Goal: Task Accomplishment & Management: Find specific page/section

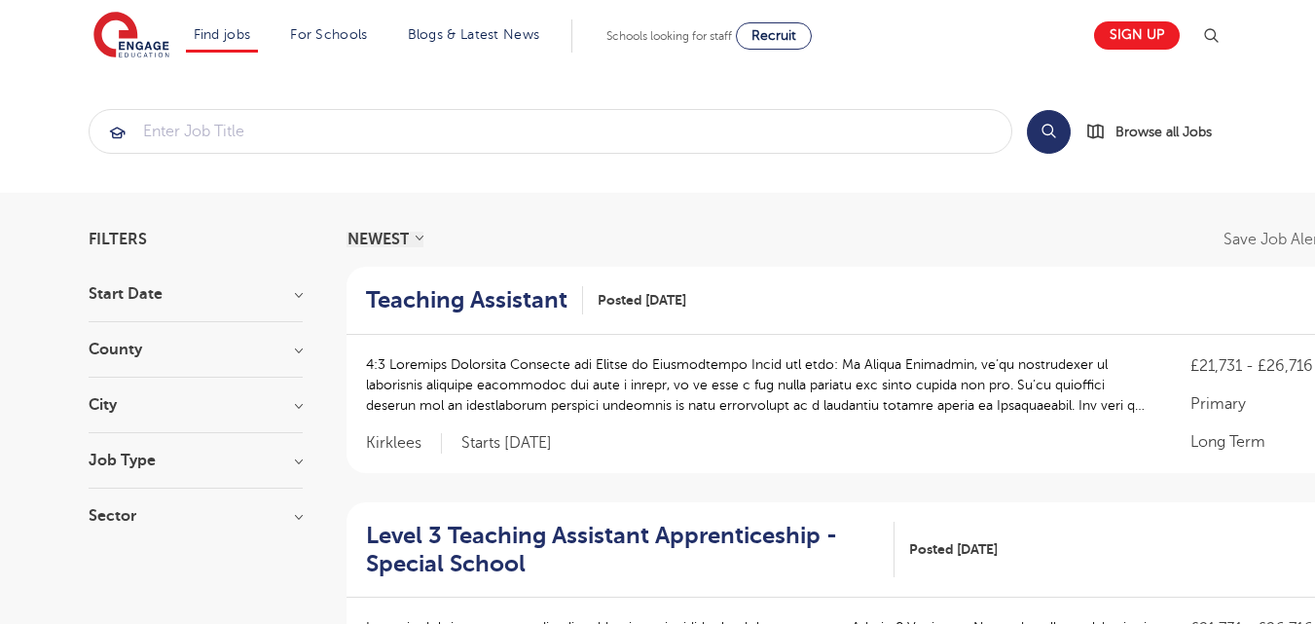
click at [299, 405] on h3 "City" at bounding box center [196, 405] width 214 height 16
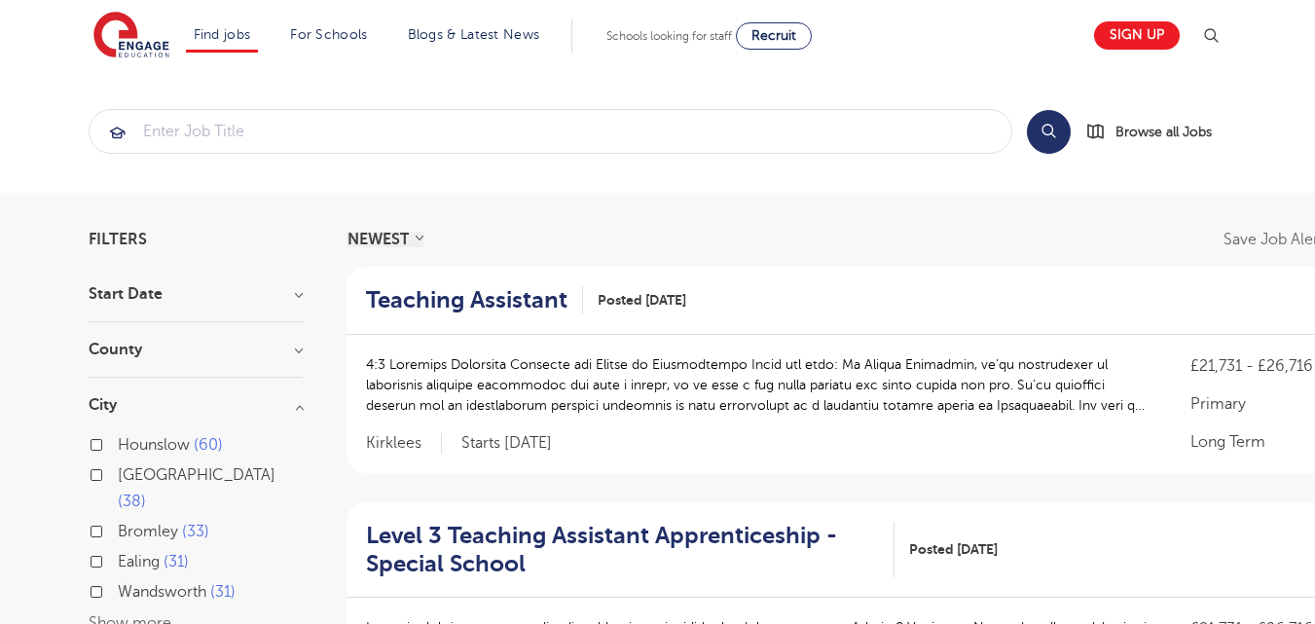
click at [118, 549] on label "Ealing 31" at bounding box center [153, 561] width 71 height 25
click at [118, 553] on input "Ealing 31" at bounding box center [124, 559] width 13 height 13
checkbox input "true"
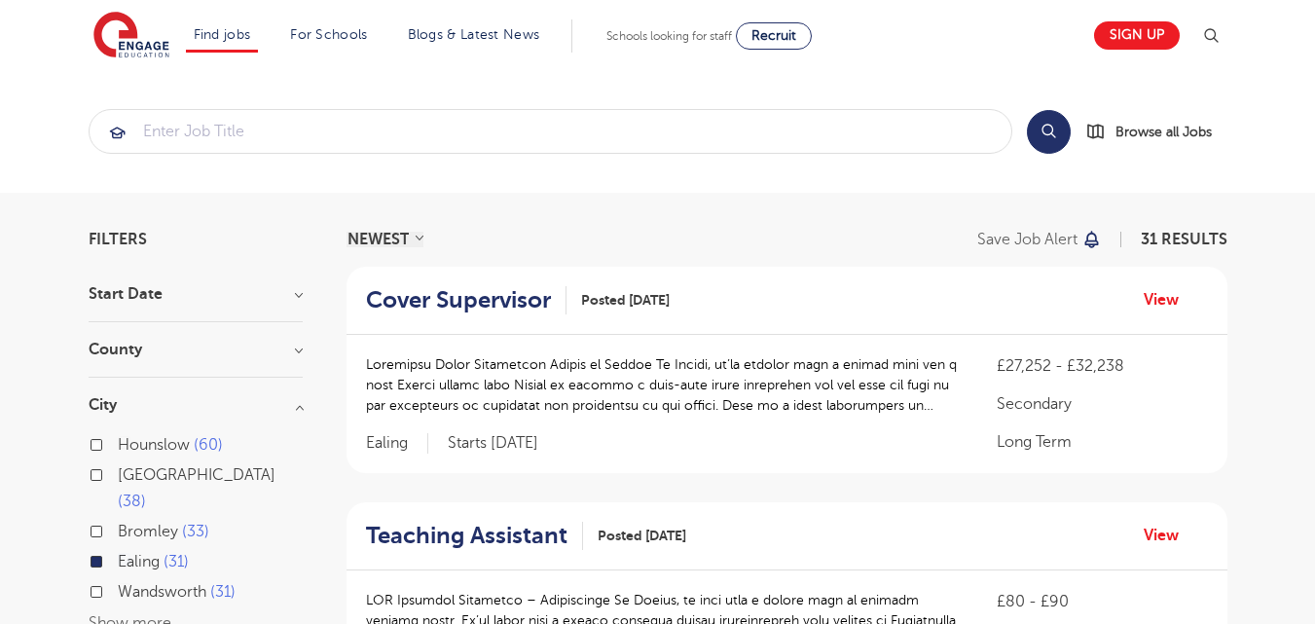
click at [118, 448] on label "Hounslow 60" at bounding box center [170, 444] width 105 height 25
click at [118, 448] on input "Hounslow 60" at bounding box center [124, 442] width 13 height 13
click at [118, 448] on label "Hounslow 60" at bounding box center [170, 444] width 105 height 25
click at [118, 448] on input "Hounslow 60" at bounding box center [124, 442] width 13 height 13
click at [118, 445] on label "Hounslow 60" at bounding box center [170, 444] width 105 height 25
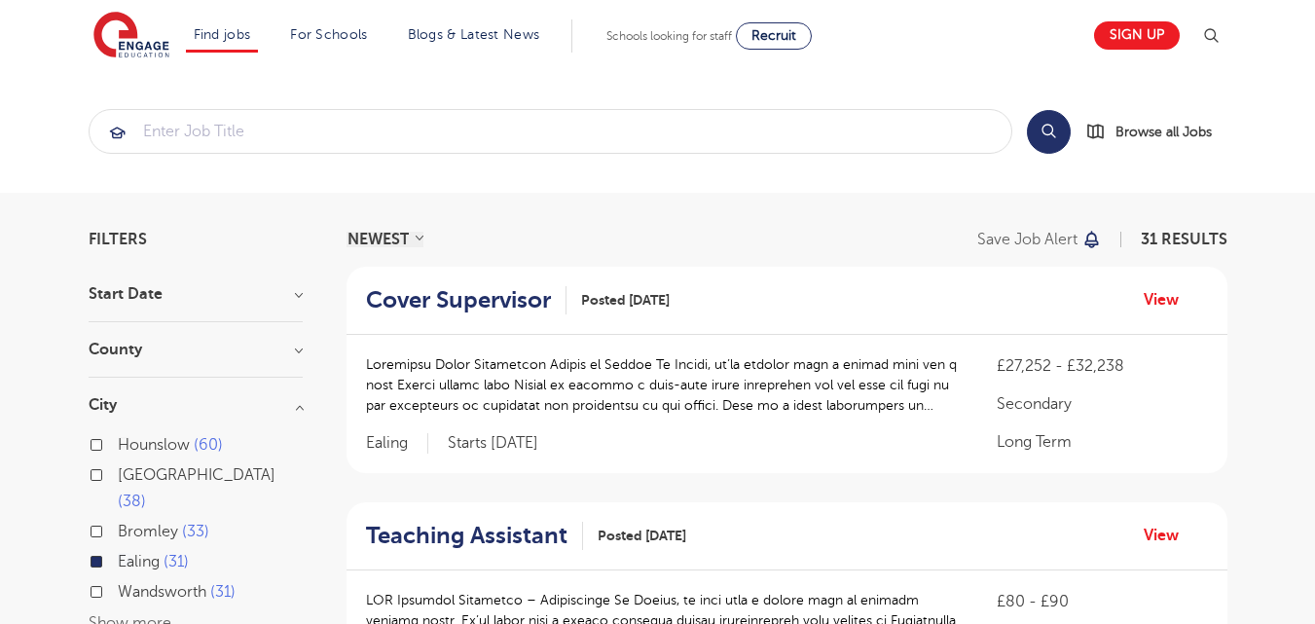
click at [118, 445] on input "Hounslow 60" at bounding box center [124, 442] width 13 height 13
checkbox input "true"
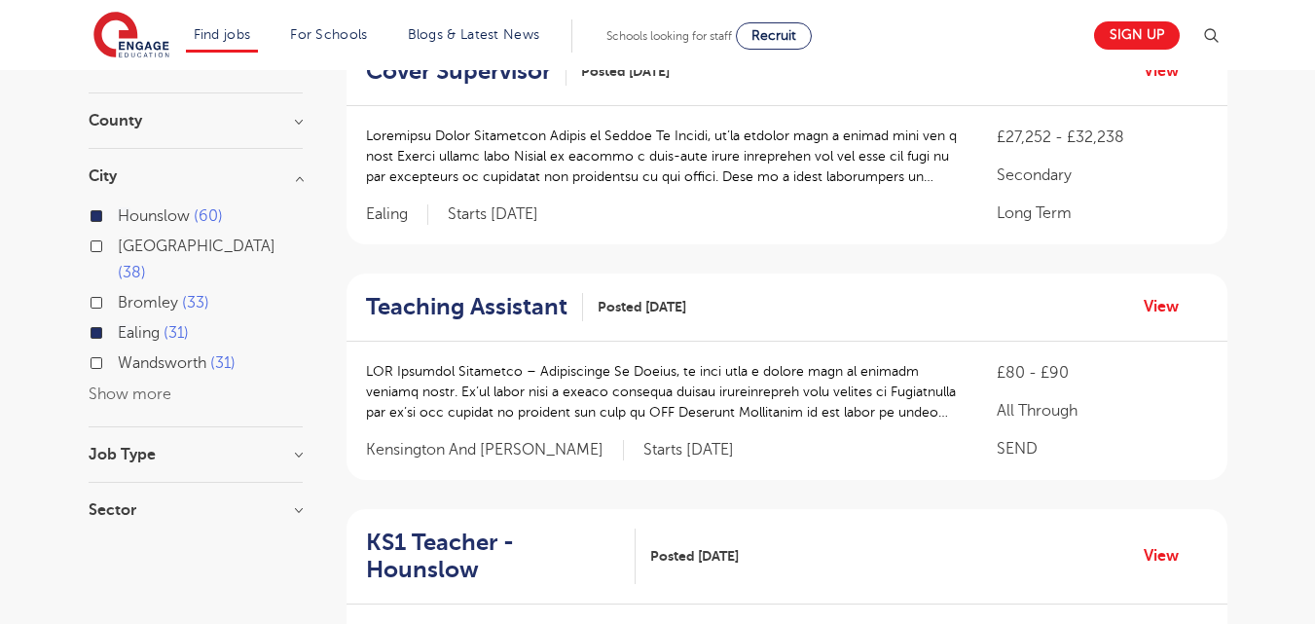
scroll to position [273, 0]
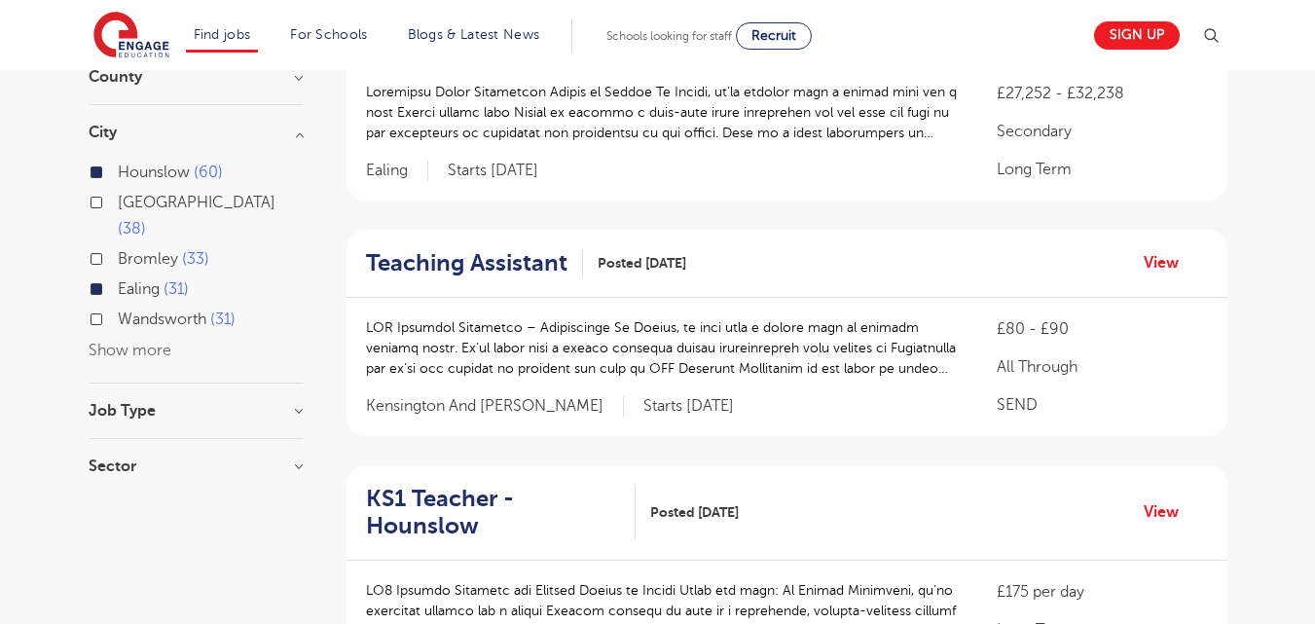
click at [128, 342] on button "Show more" at bounding box center [130, 351] width 83 height 18
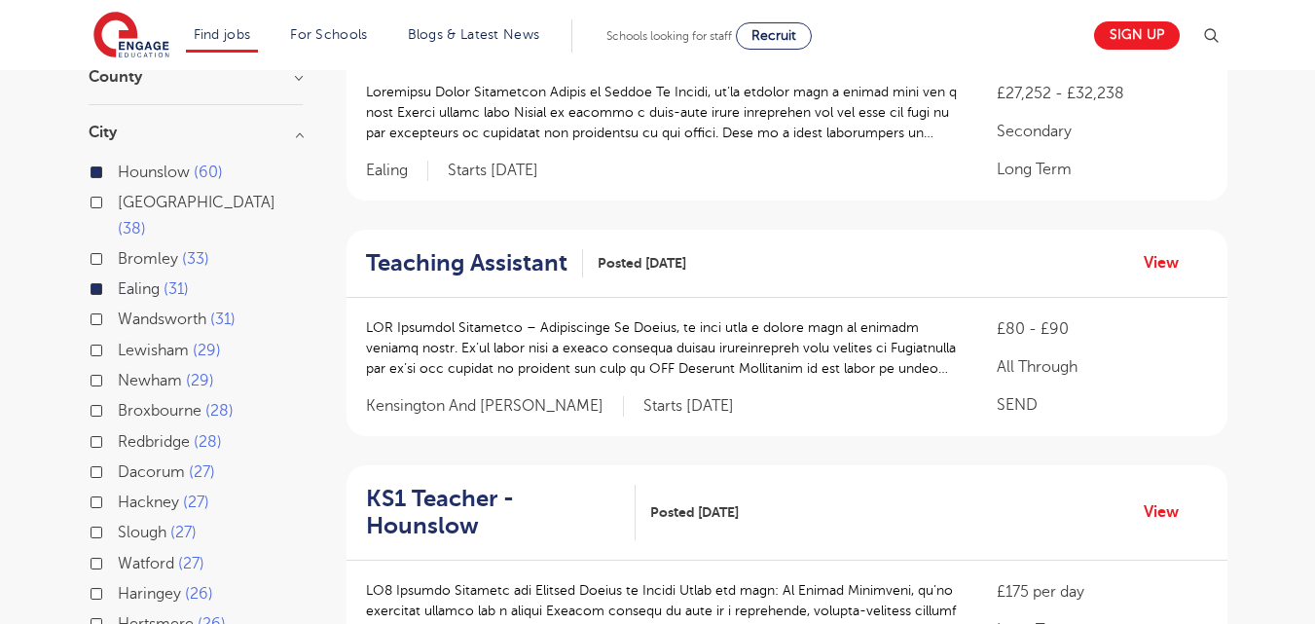
click at [118, 551] on label "Watford 27" at bounding box center [161, 563] width 87 height 25
click at [118, 555] on input "Watford 27" at bounding box center [124, 561] width 13 height 13
checkbox input "true"
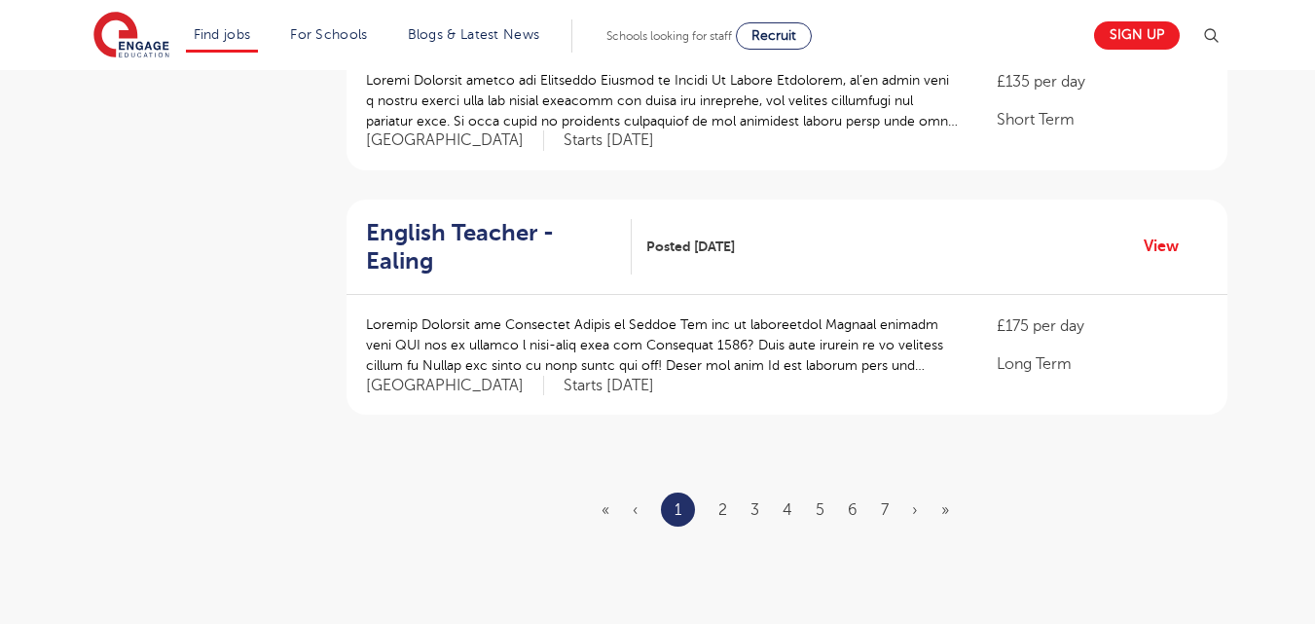
scroll to position [2247, 0]
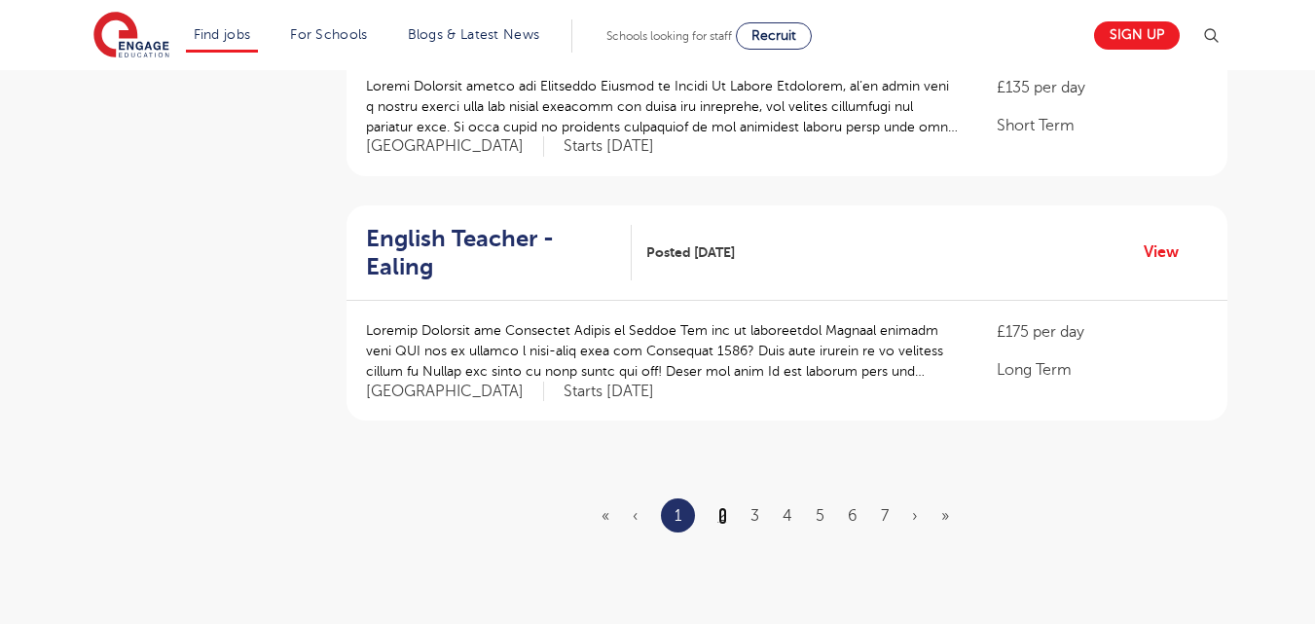
click at [724, 507] on link "2" at bounding box center [722, 516] width 9 height 18
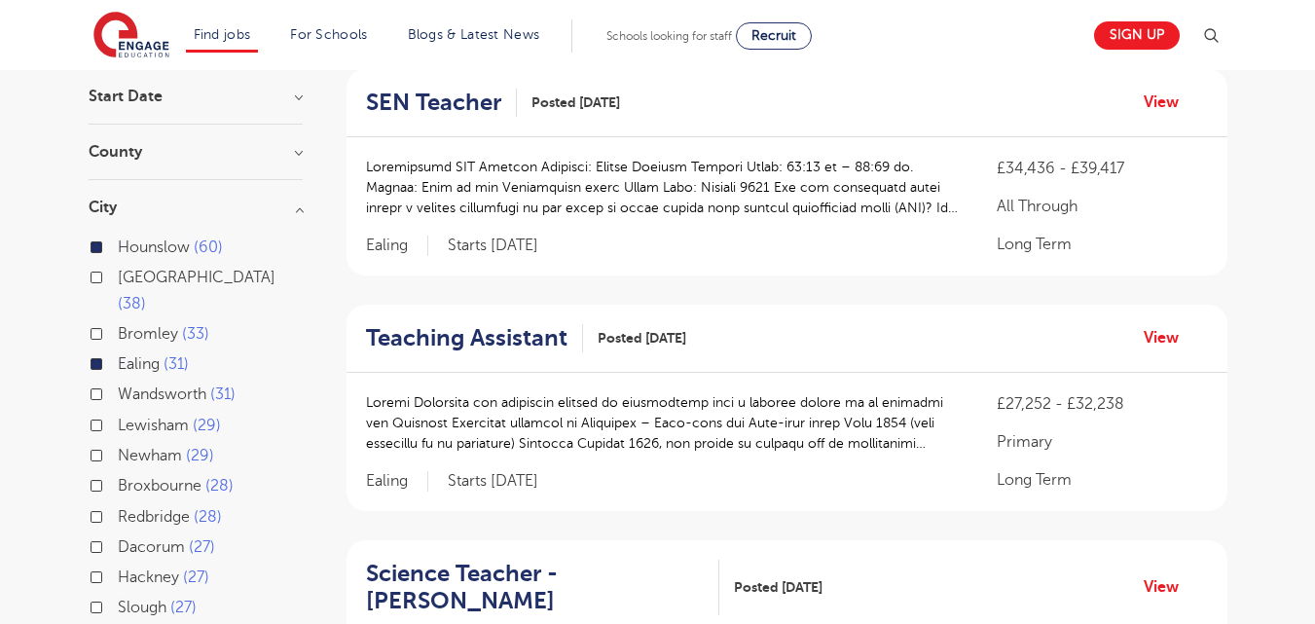
scroll to position [203, 0]
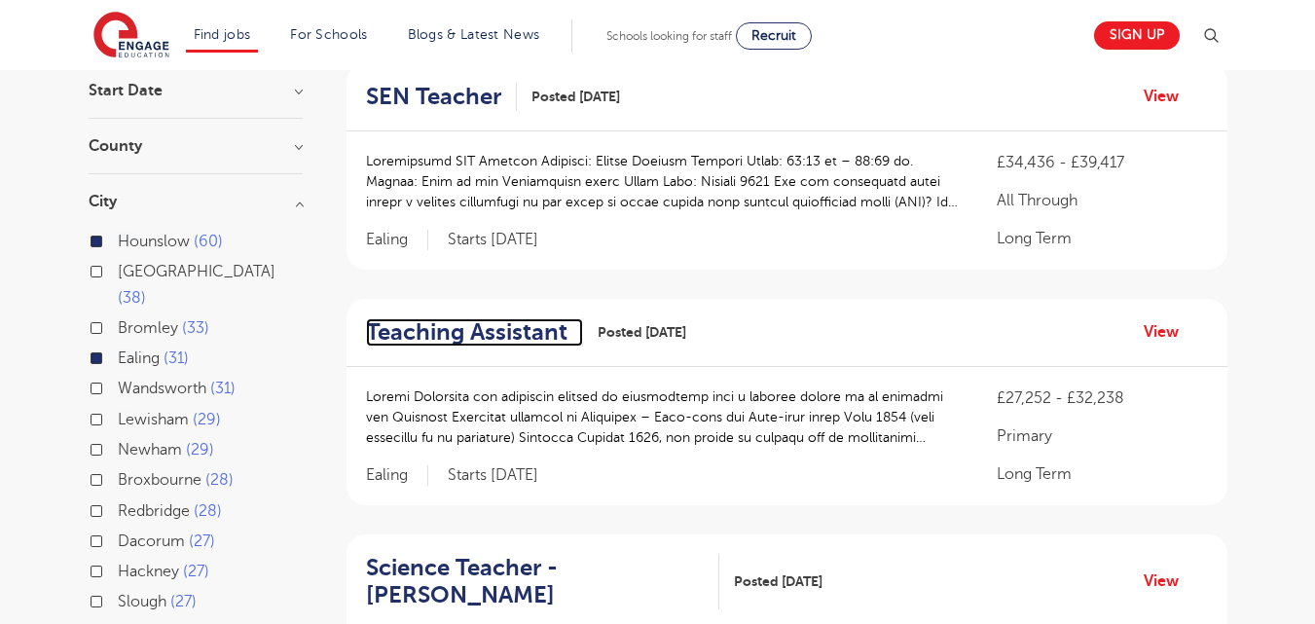
click at [526, 326] on h2 "Teaching Assistant" at bounding box center [466, 332] width 201 height 28
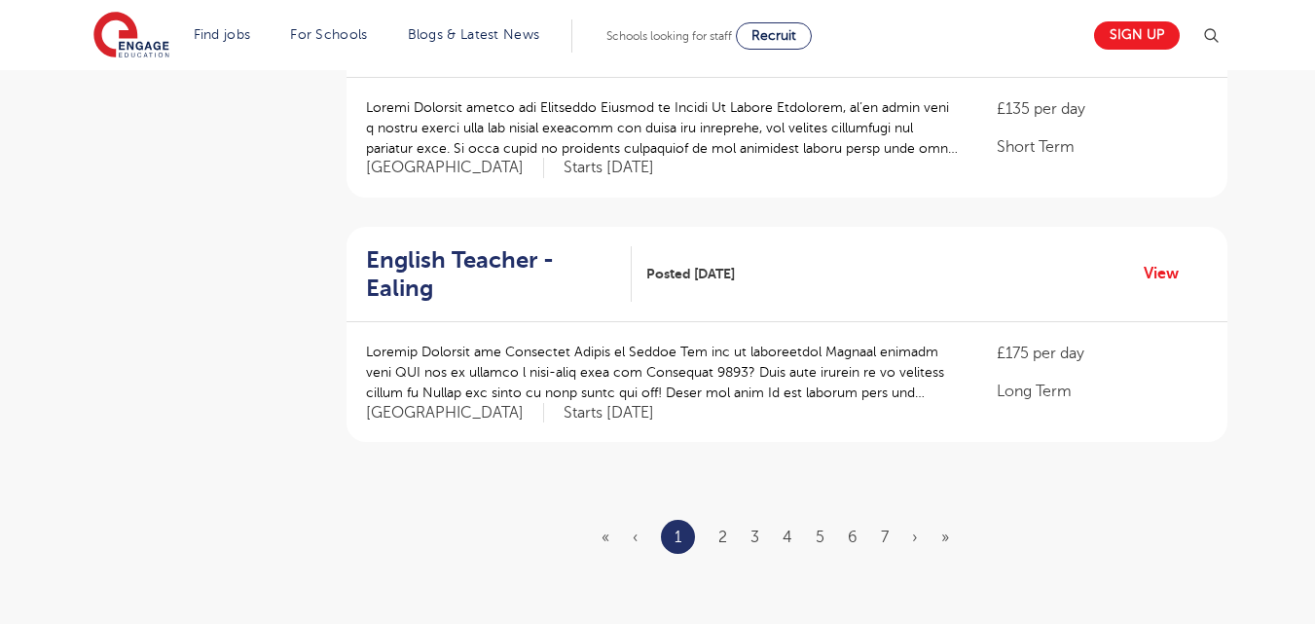
scroll to position [2384, 0]
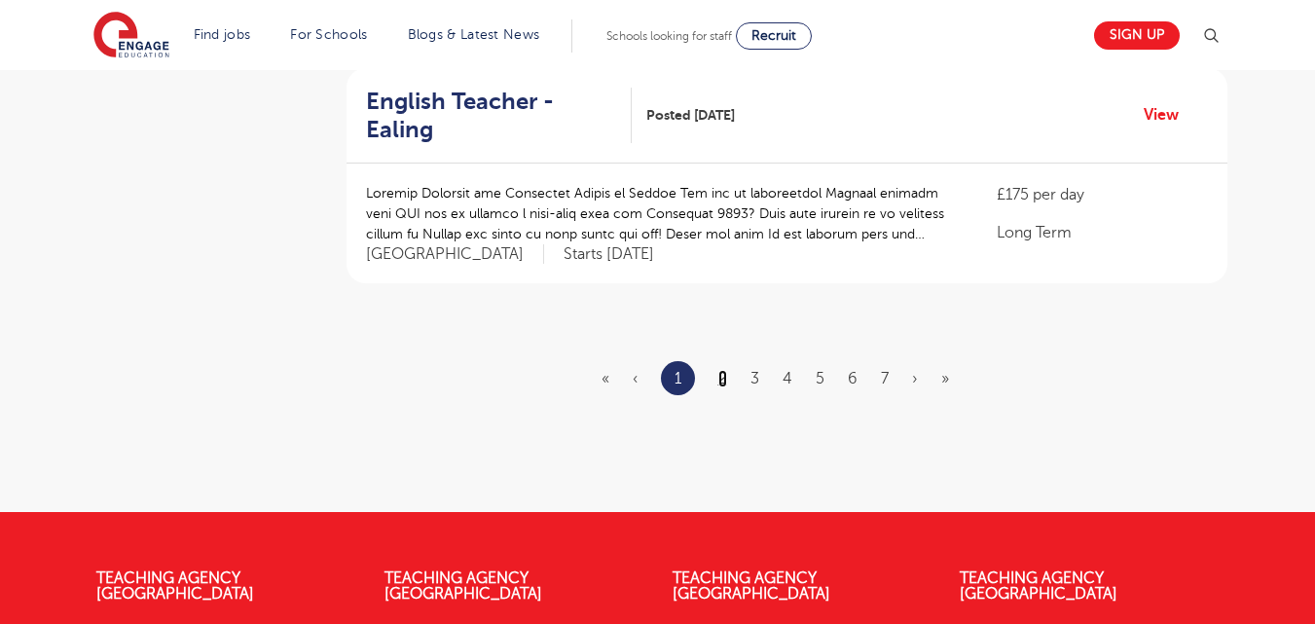
click at [723, 370] on link "2" at bounding box center [722, 379] width 9 height 18
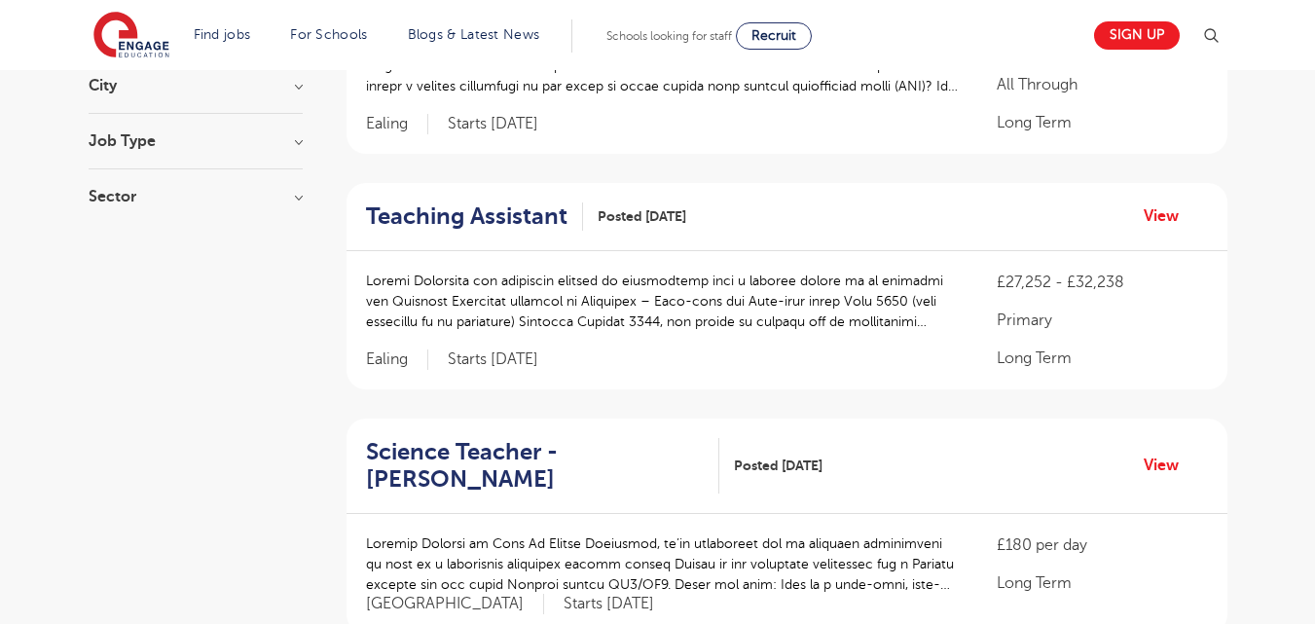
scroll to position [313, 0]
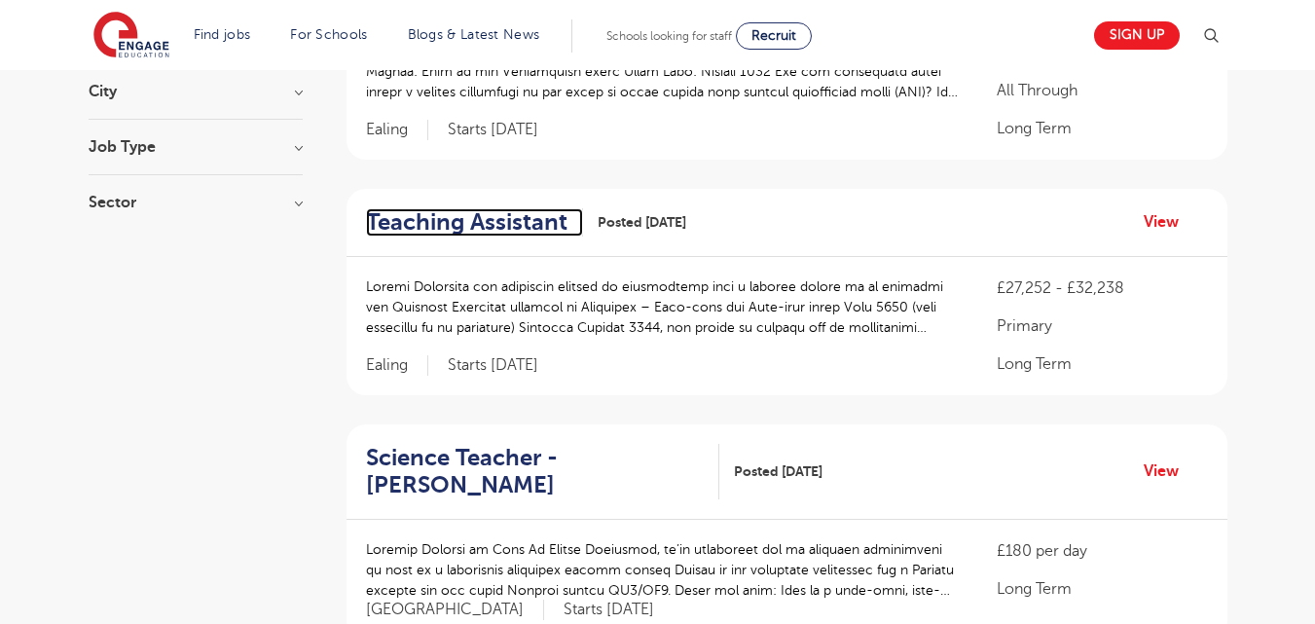
click at [496, 224] on h2 "Teaching Assistant" at bounding box center [466, 222] width 201 height 28
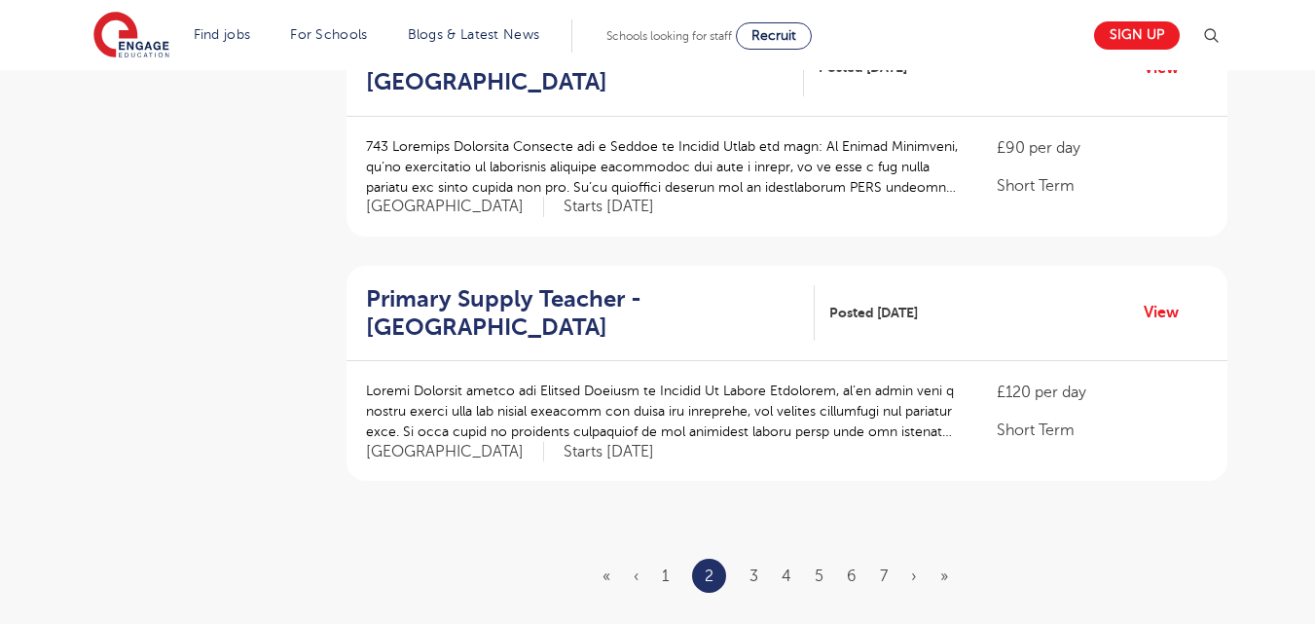
scroll to position [2198, 0]
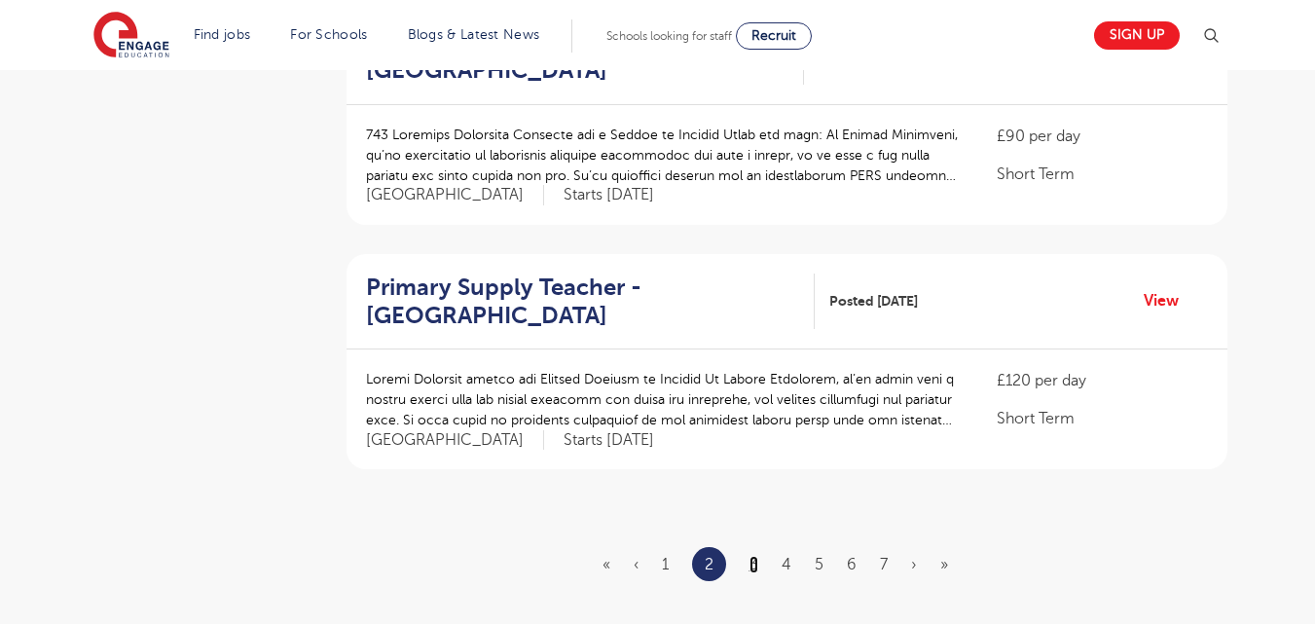
click at [754, 556] on link "3" at bounding box center [754, 565] width 9 height 18
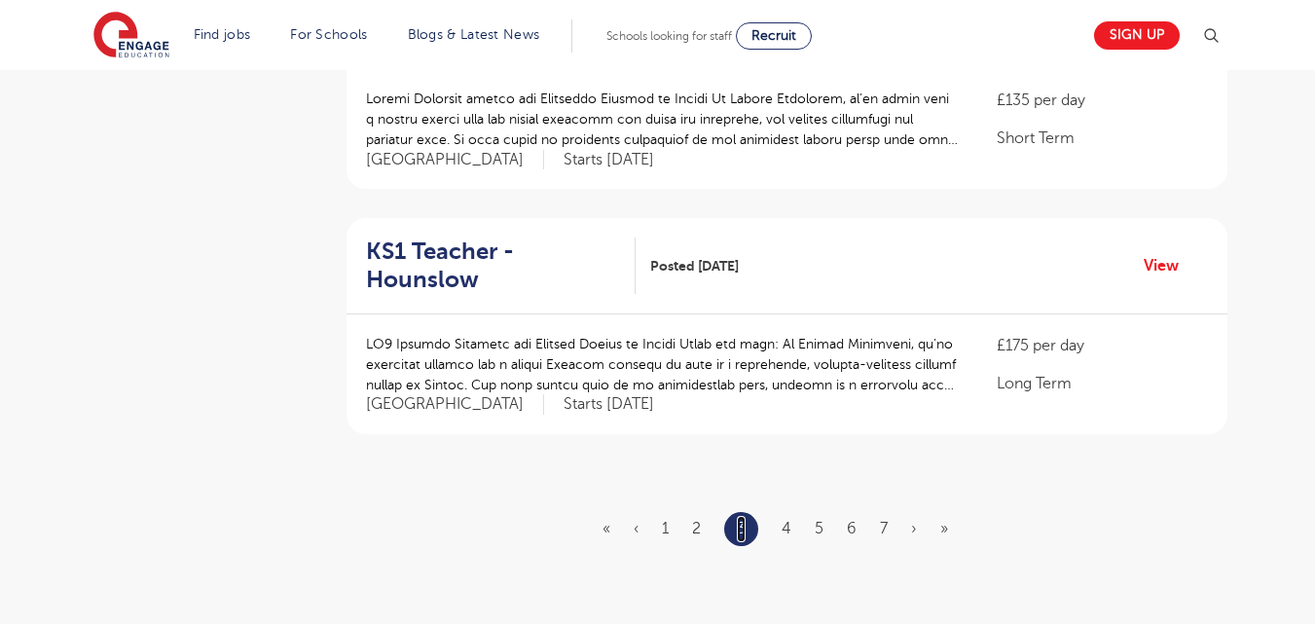
scroll to position [2258, 0]
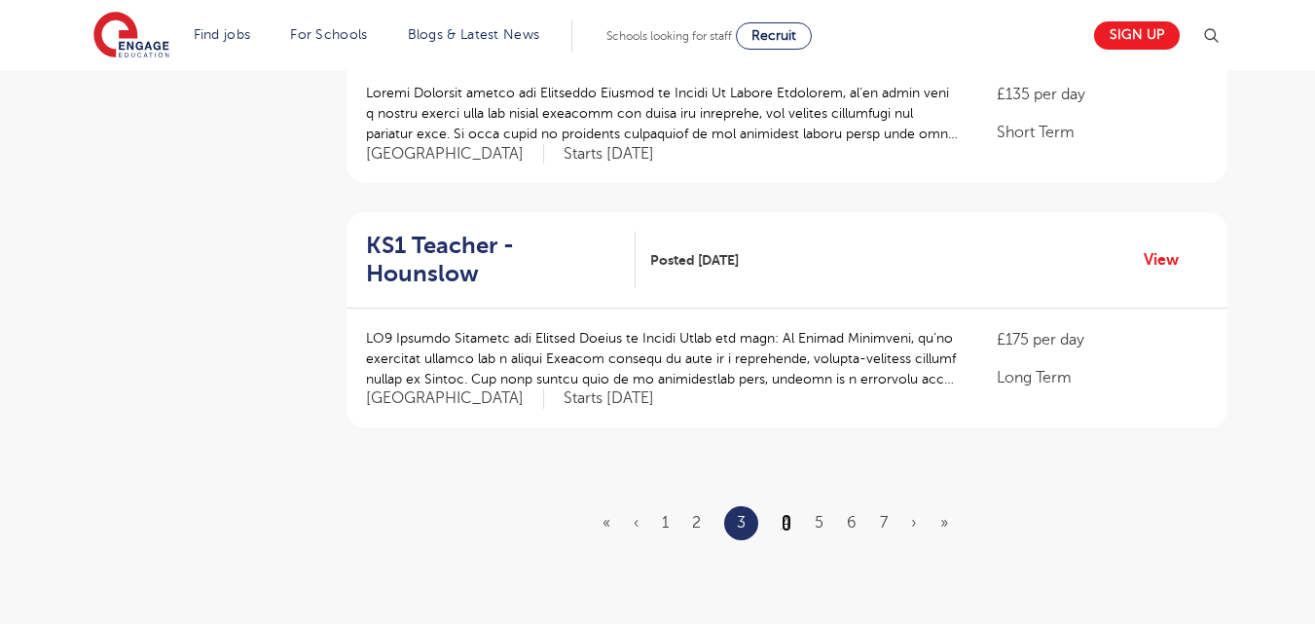
click at [786, 514] on link "4" at bounding box center [787, 523] width 10 height 18
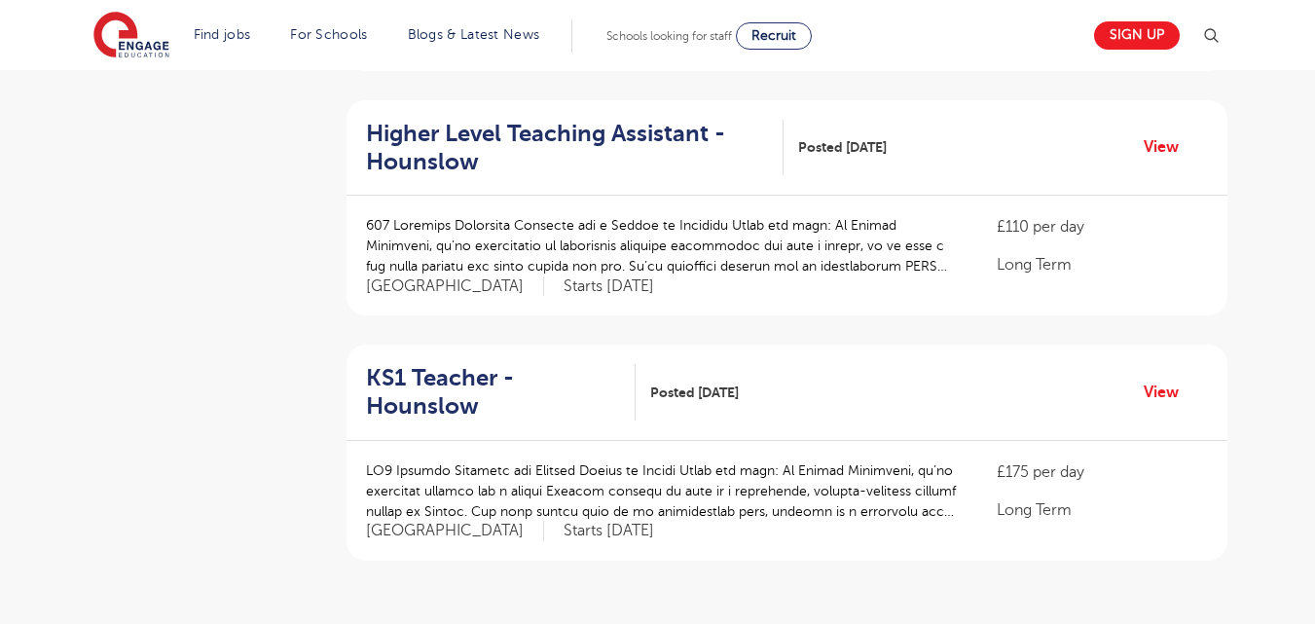
scroll to position [2466, 0]
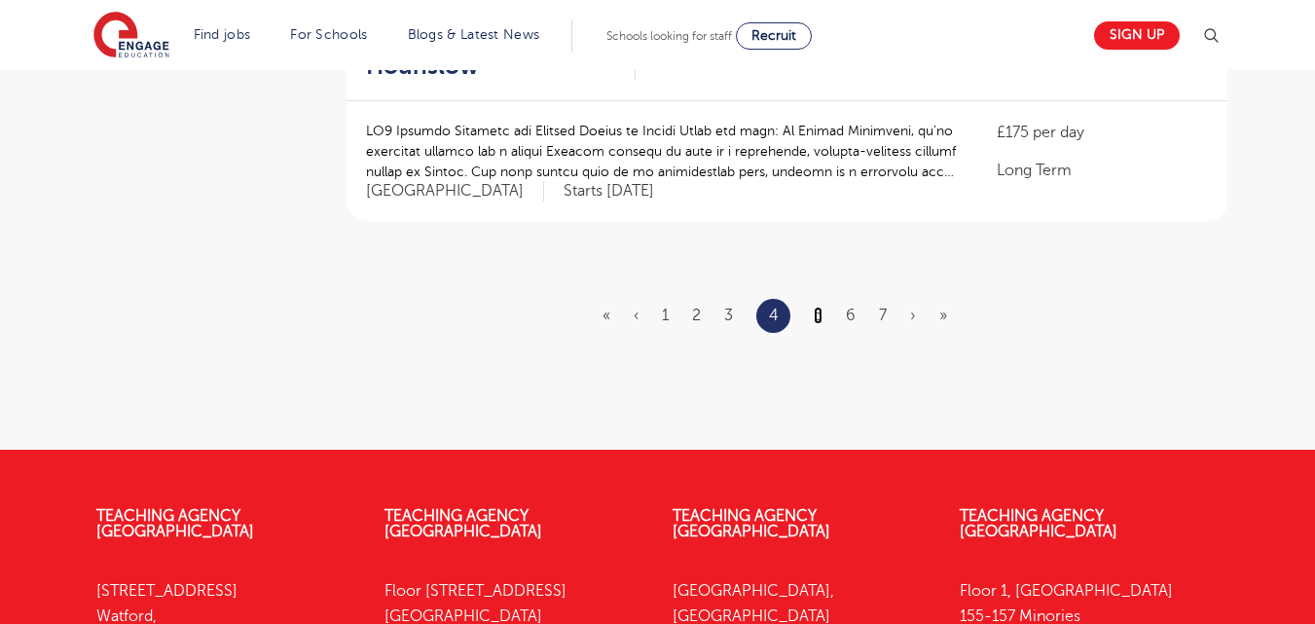
click at [819, 307] on link "5" at bounding box center [818, 316] width 9 height 18
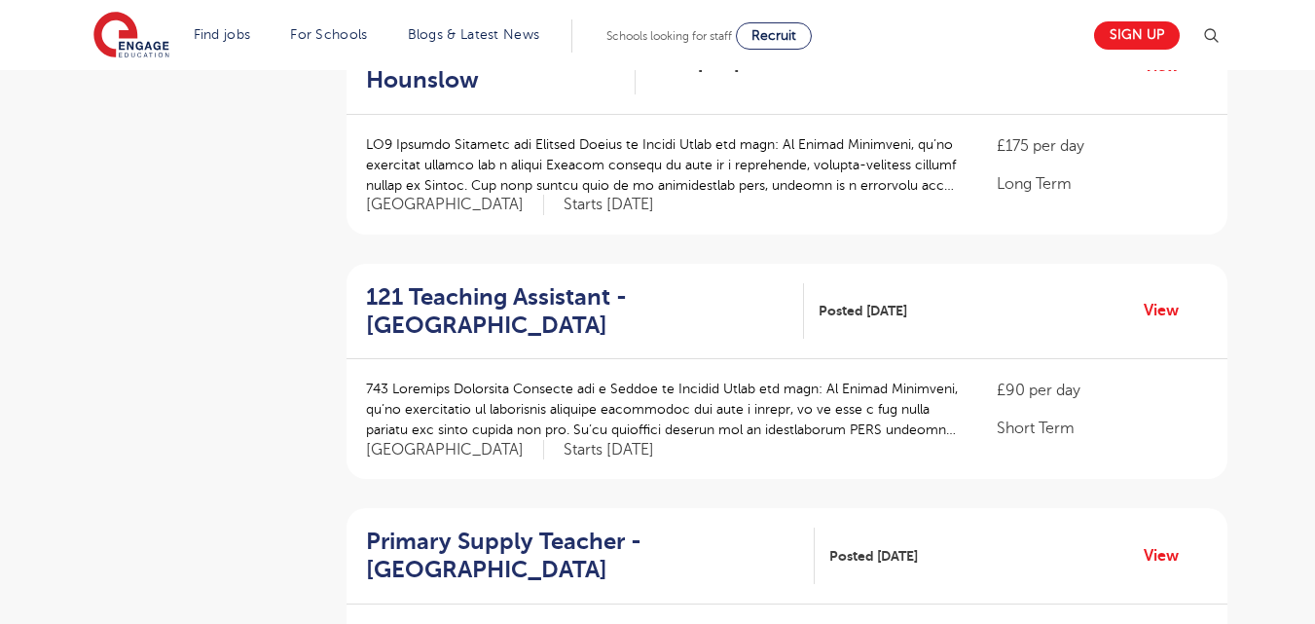
scroll to position [914, 0]
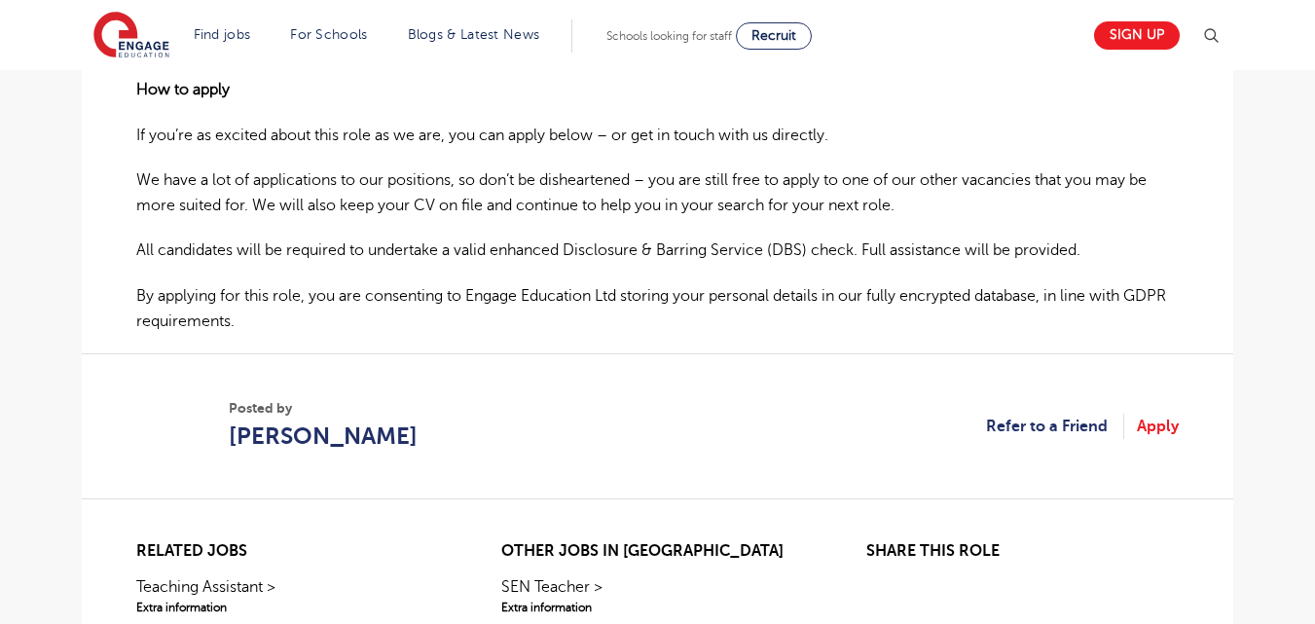
scroll to position [1347, 0]
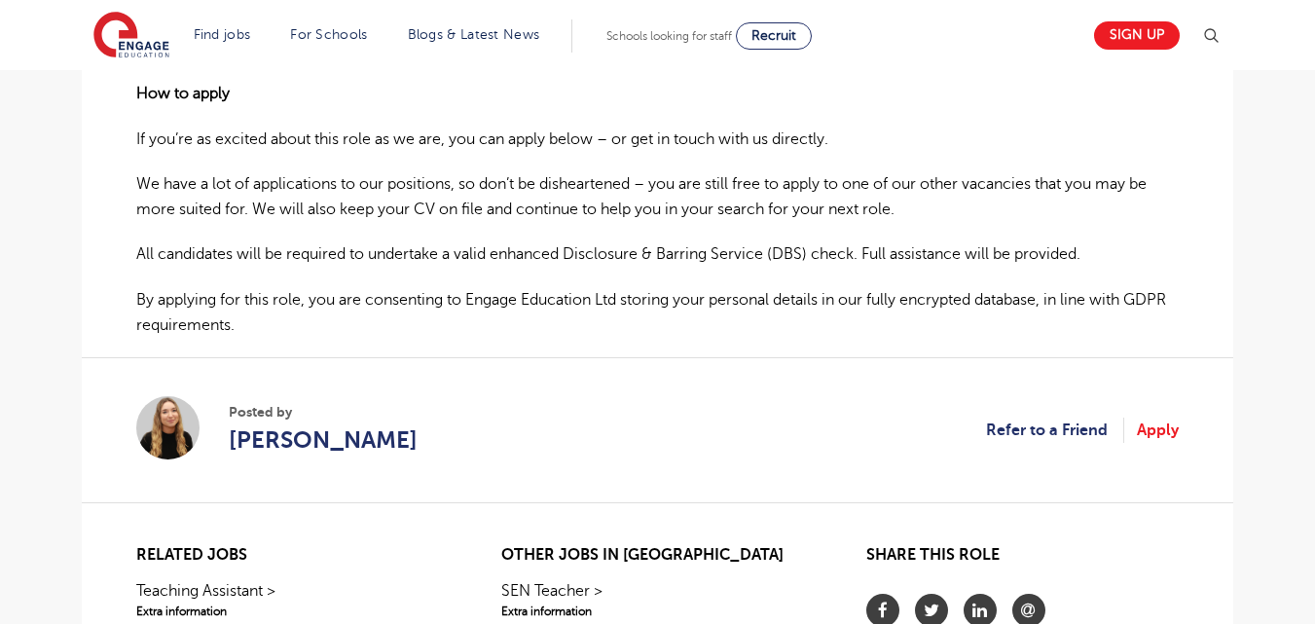
click at [1314, 387] on html "Find jobs All vacancies We have one of the UK's largest database. and with hund…" at bounding box center [657, 10] width 1315 height 2714
drag, startPoint x: 406, startPoint y: 447, endPoint x: 245, endPoint y: 457, distance: 160.9
click at [241, 457] on section "Posted by [PERSON_NAME] Refer to a Friend Apply" at bounding box center [657, 429] width 1043 height 145
copy span "[PERSON_NAME]"
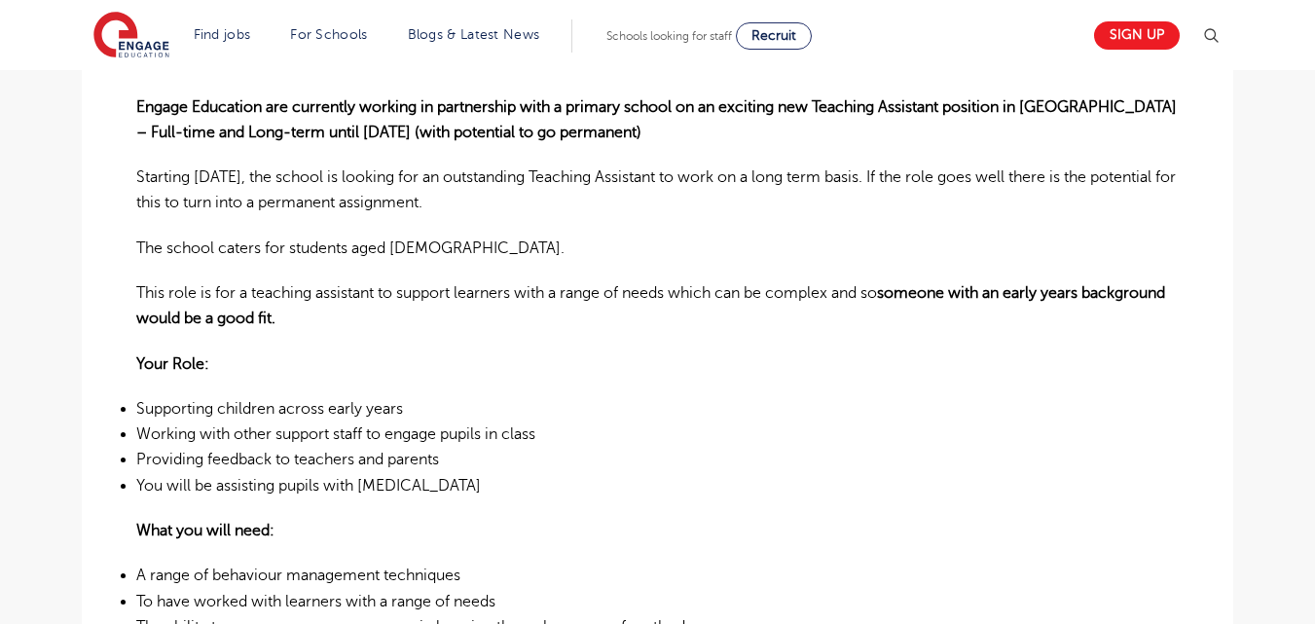
scroll to position [0, 0]
